Goal: Find specific page/section: Find specific page/section

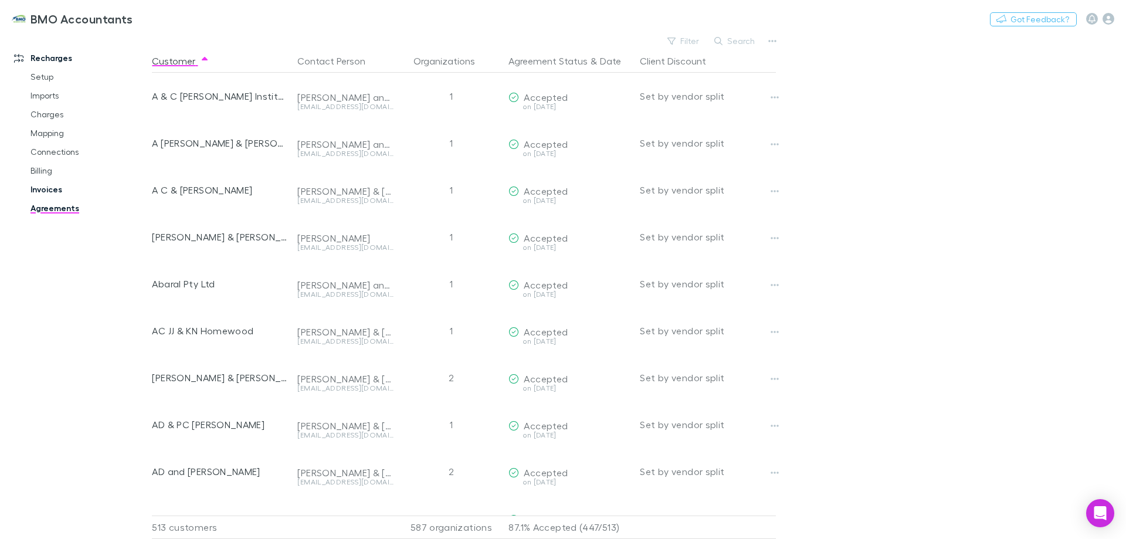
click at [46, 187] on link "Invoices" at bounding box center [89, 189] width 140 height 19
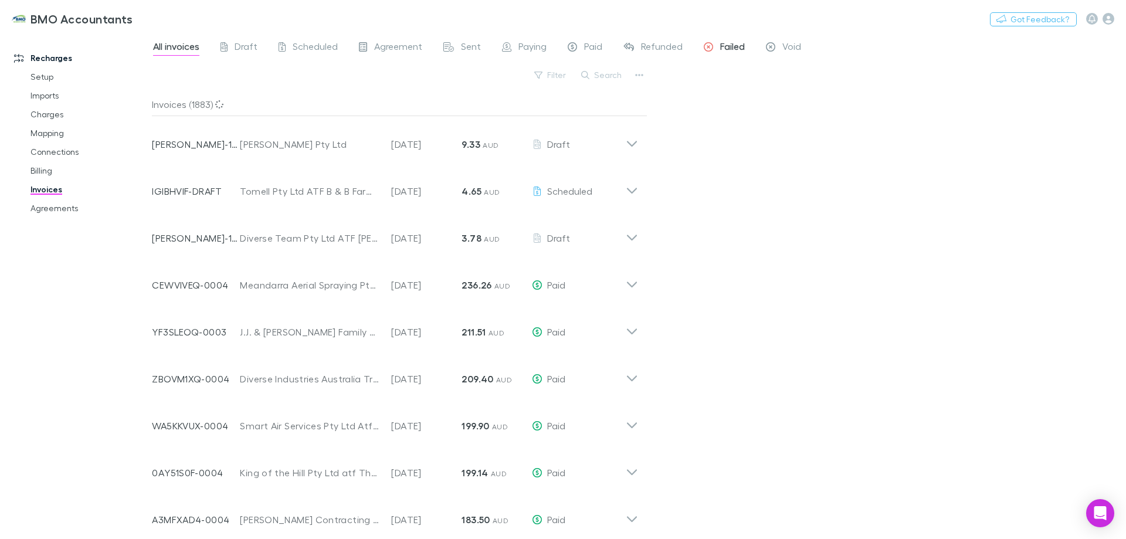
click at [731, 48] on span "Failed" at bounding box center [732, 47] width 25 height 15
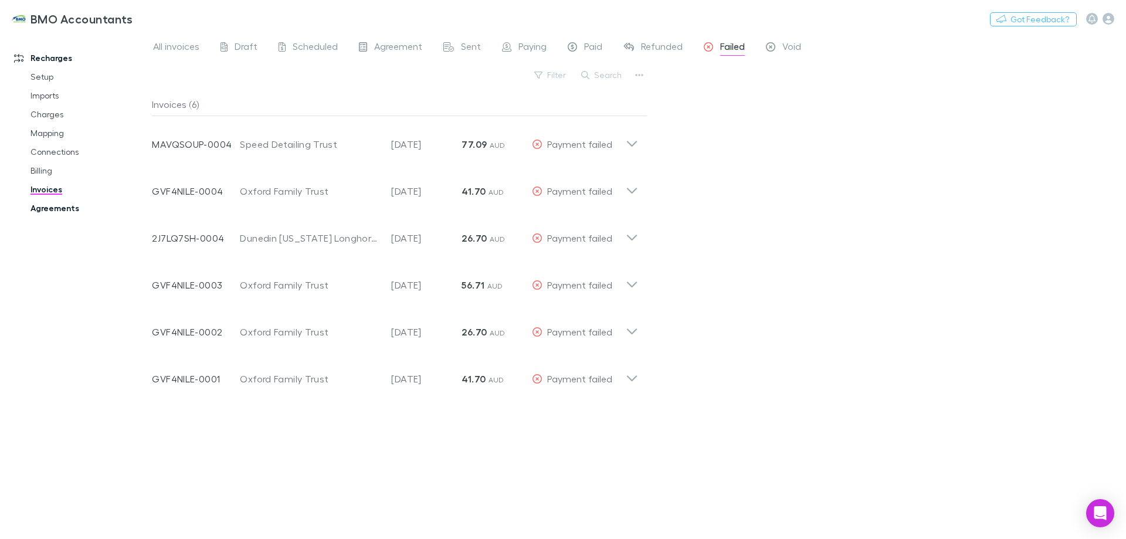
click at [50, 209] on link "Agreements" at bounding box center [89, 208] width 140 height 19
